Goal: Task Accomplishment & Management: Manage account settings

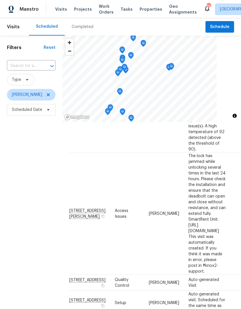
click at [24, 68] on input "text" at bounding box center [23, 66] width 32 height 9
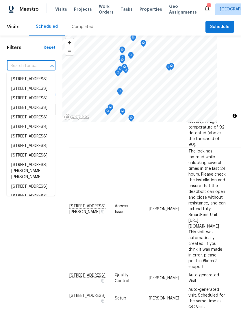
click at [24, 68] on input "text" at bounding box center [23, 66] width 32 height 9
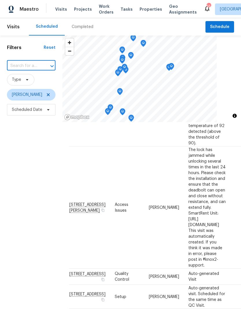
click at [16, 65] on input "text" at bounding box center [23, 66] width 32 height 9
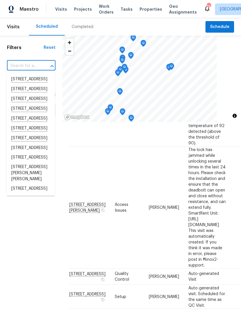
paste input "[STREET_ADDRESS][PERSON_NAME][PERSON_NAME]"
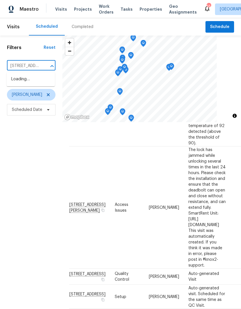
type input "[STREET_ADDRESS][PERSON_NAME][PERSON_NAME]"
click at [18, 80] on li "[STREET_ADDRESS][PERSON_NAME][PERSON_NAME]" at bounding box center [31, 86] width 48 height 22
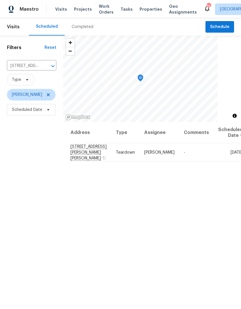
click at [0, 0] on icon at bounding box center [0, 0] width 0 height 0
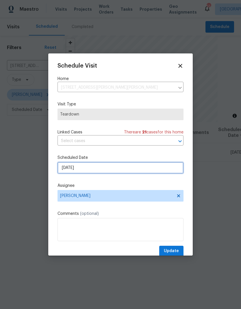
click at [62, 167] on input "[DATE]" at bounding box center [121, 168] width 126 height 12
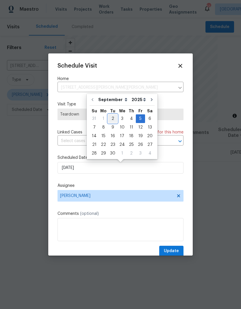
click at [116, 117] on div "2" at bounding box center [112, 119] width 9 height 8
type input "[DATE]"
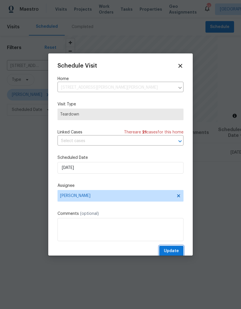
click at [177, 248] on button "Update" at bounding box center [171, 251] width 24 height 11
